Goal: Task Accomplishment & Management: Use online tool/utility

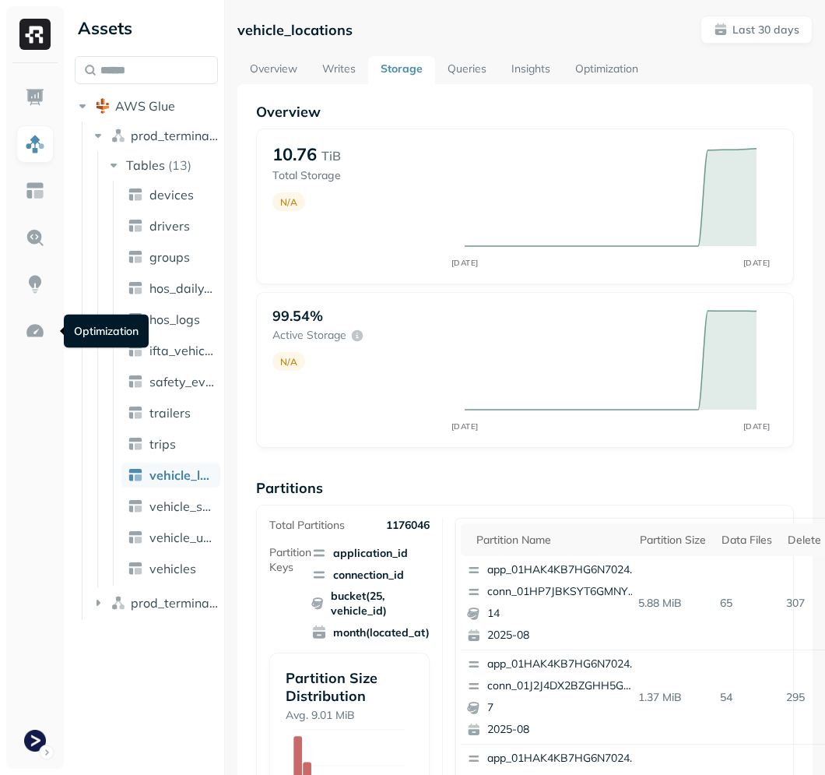
click at [42, 323] on img at bounding box center [35, 331] width 20 height 20
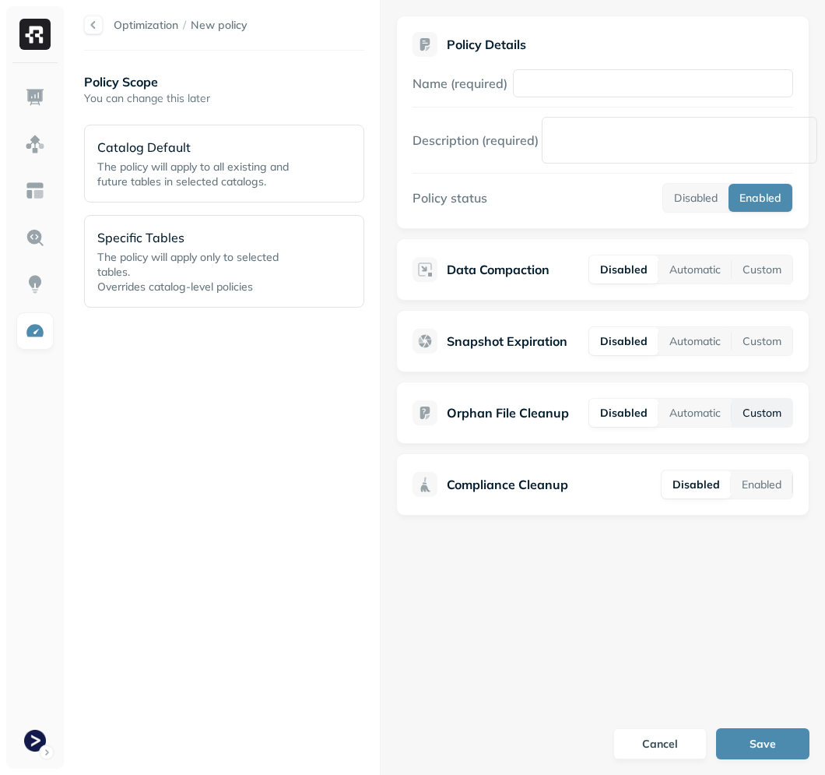
click at [764, 414] on button "Custom" at bounding box center [762, 413] width 61 height 28
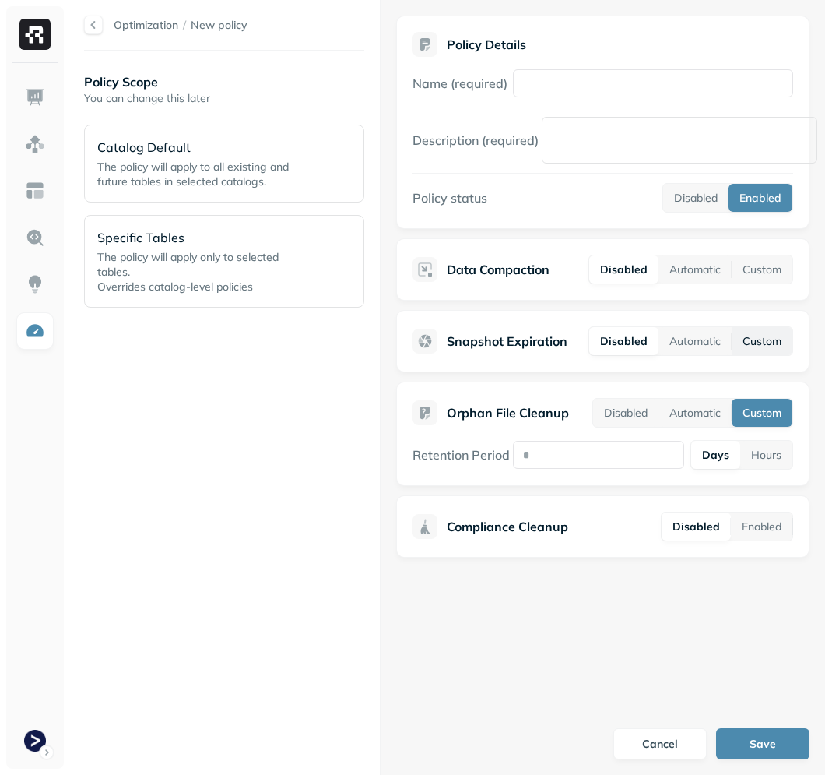
click at [771, 339] on button "Custom" at bounding box center [762, 341] width 61 height 28
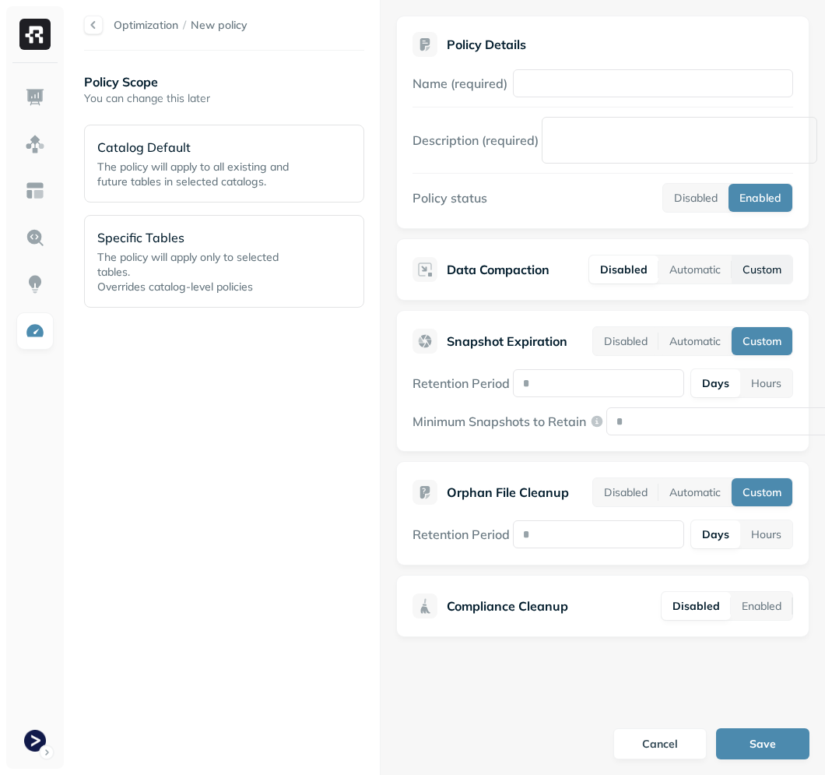
click at [781, 272] on button "Custom" at bounding box center [762, 269] width 61 height 28
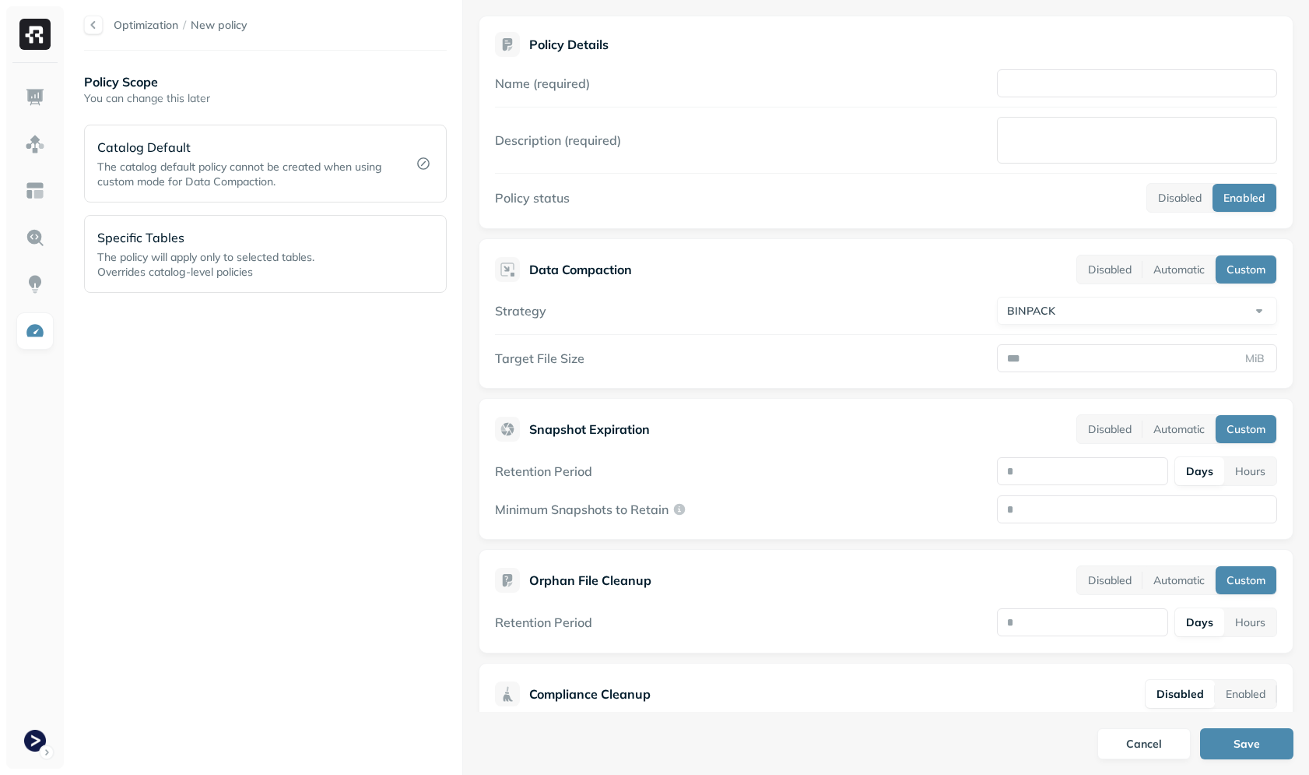
click at [190, 387] on div "Policy Scope You can change this later Catalog Default The catalog default poli…" at bounding box center [265, 412] width 363 height 693
